Goal: Find specific fact: Find specific fact

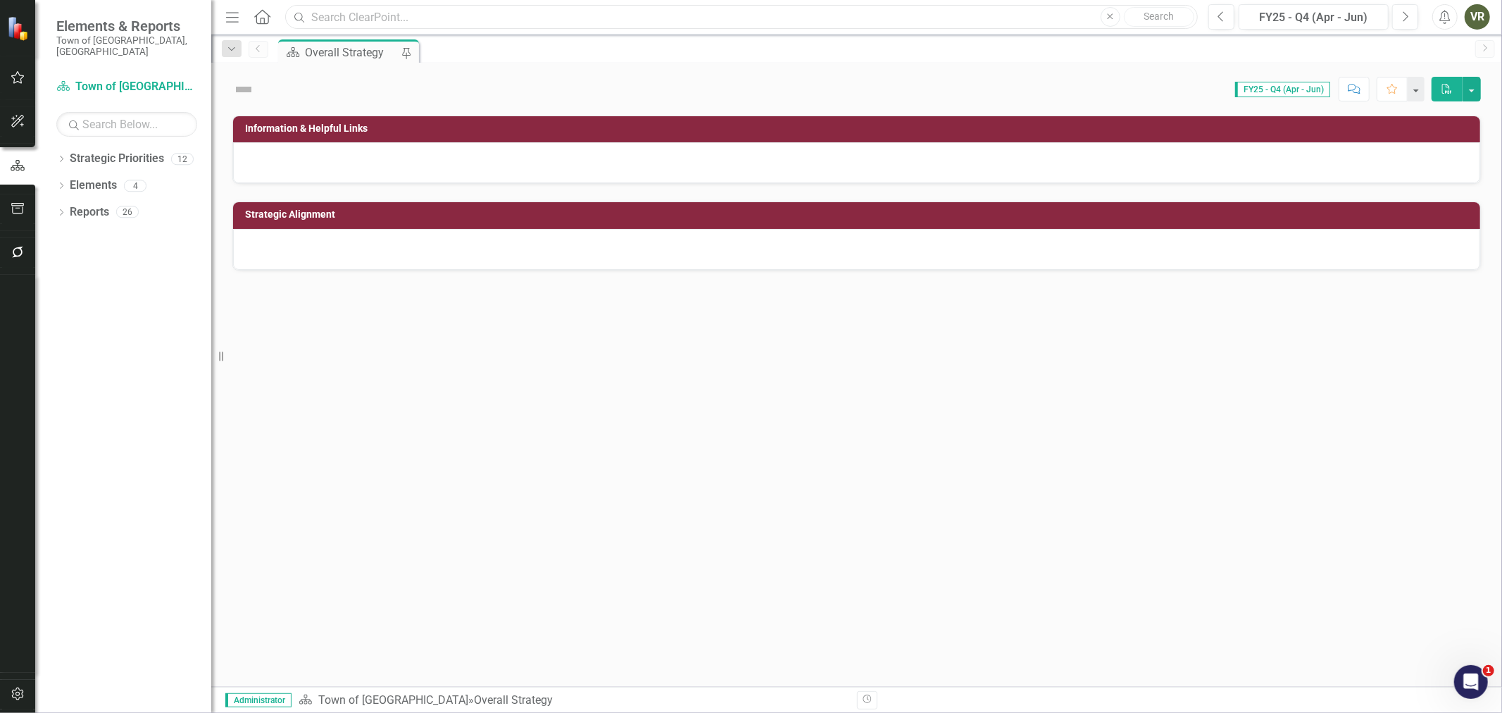
click at [416, 21] on input "text" at bounding box center [741, 17] width 913 height 25
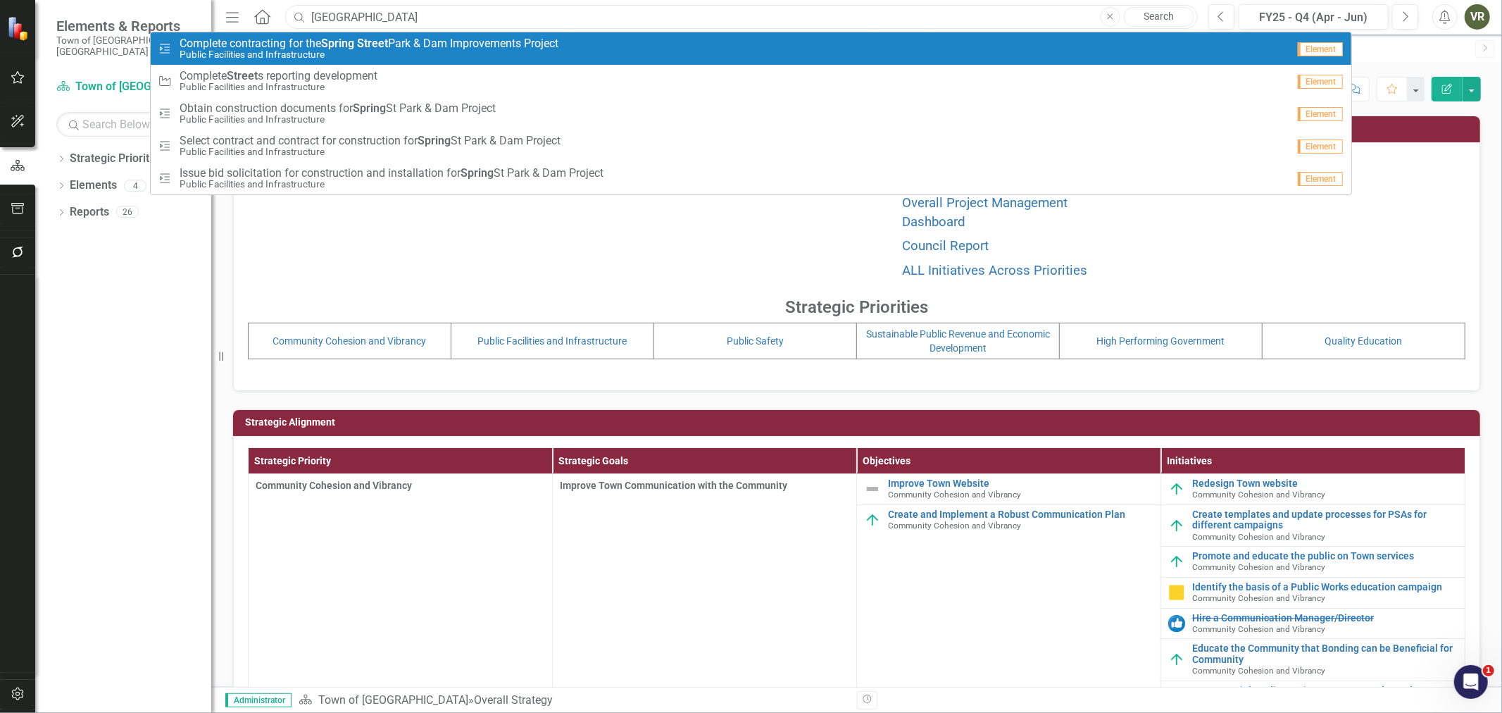
type input "[GEOGRAPHIC_DATA]"
click at [418, 39] on span "Complete contracting for the [GEOGRAPHIC_DATA] & Dam Improvements Project" at bounding box center [369, 43] width 379 height 13
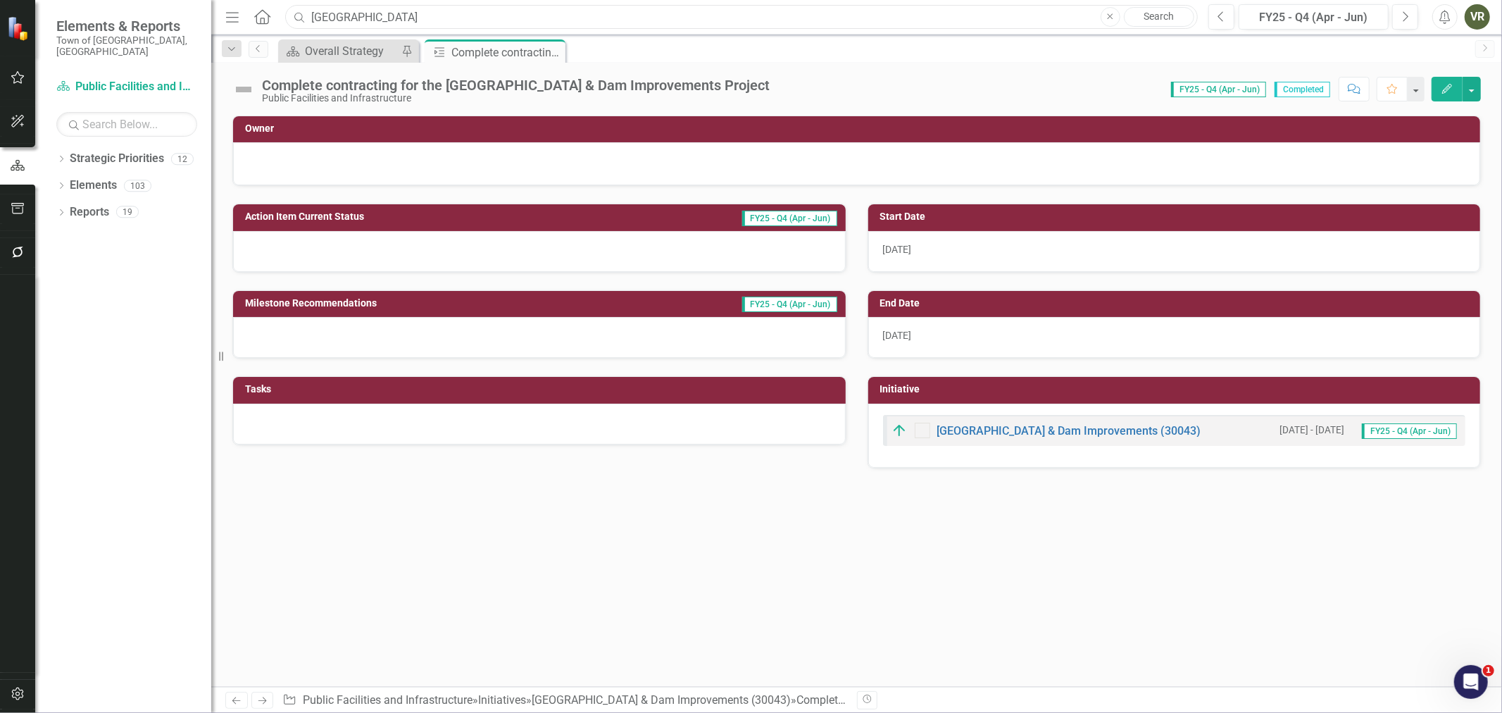
click at [475, 24] on input "[GEOGRAPHIC_DATA]" at bounding box center [741, 17] width 913 height 25
click at [1118, 430] on link "[GEOGRAPHIC_DATA] & Dam Improvements (30043)" at bounding box center [1069, 430] width 264 height 13
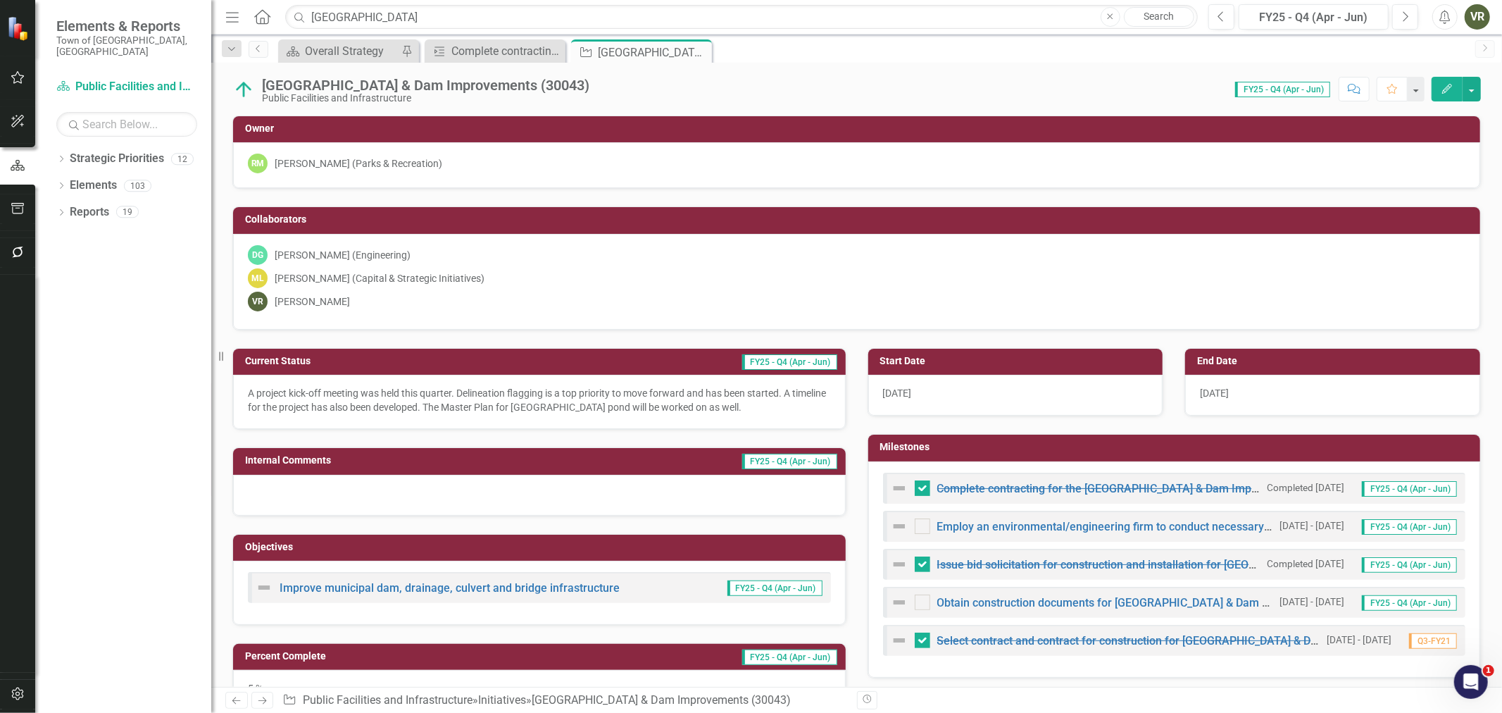
click at [361, 397] on p "A project kick-off meeting was held this quarter. Delineation flagging is a top…" at bounding box center [539, 400] width 583 height 28
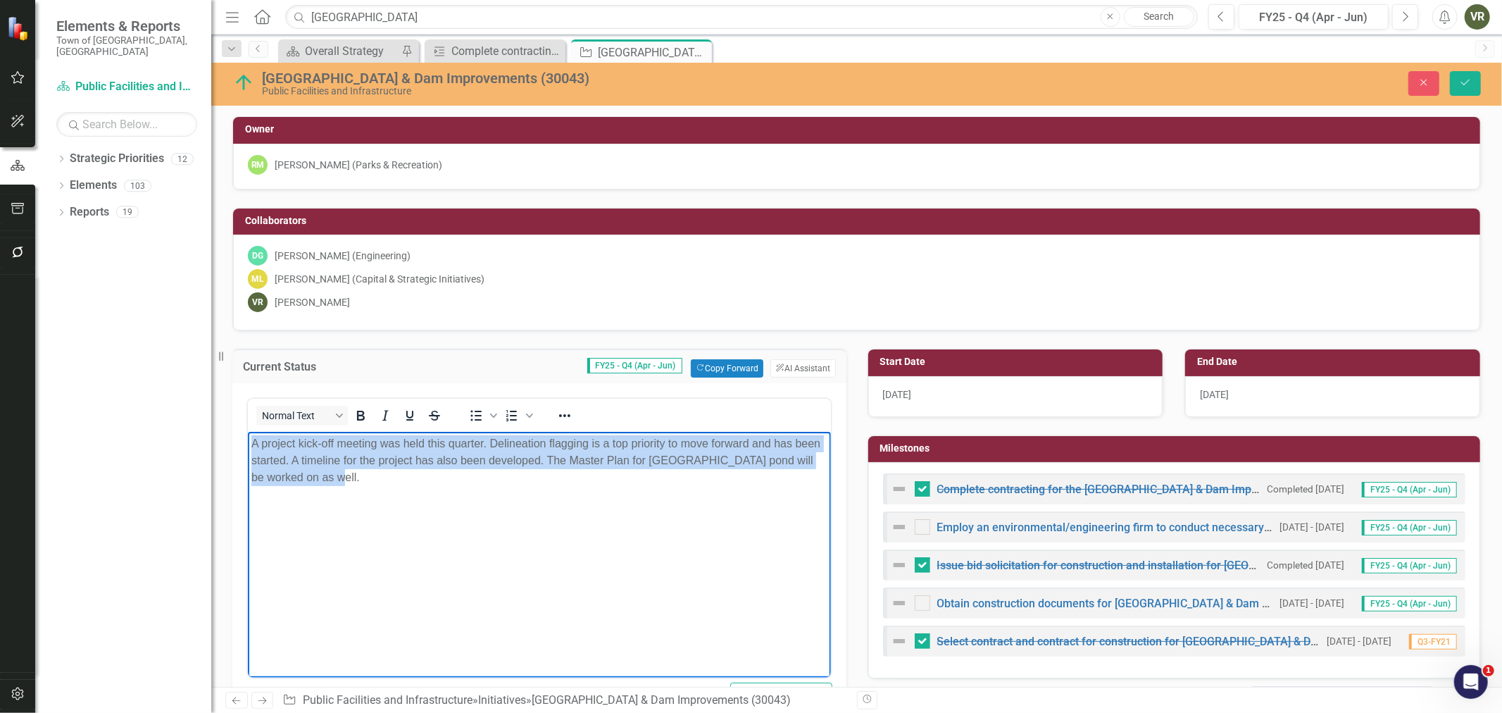
drag, startPoint x: 313, startPoint y: 485, endPoint x: 246, endPoint y: 442, distance: 80.5
click at [247, 442] on html "A project kick-off meeting was held this quarter. Delineation flagging is a top…" at bounding box center [538, 537] width 583 height 211
copy p "A project kick-off meeting was held this quarter. Delineation flagging is a top…"
